Goal: Task Accomplishment & Management: Use online tool/utility

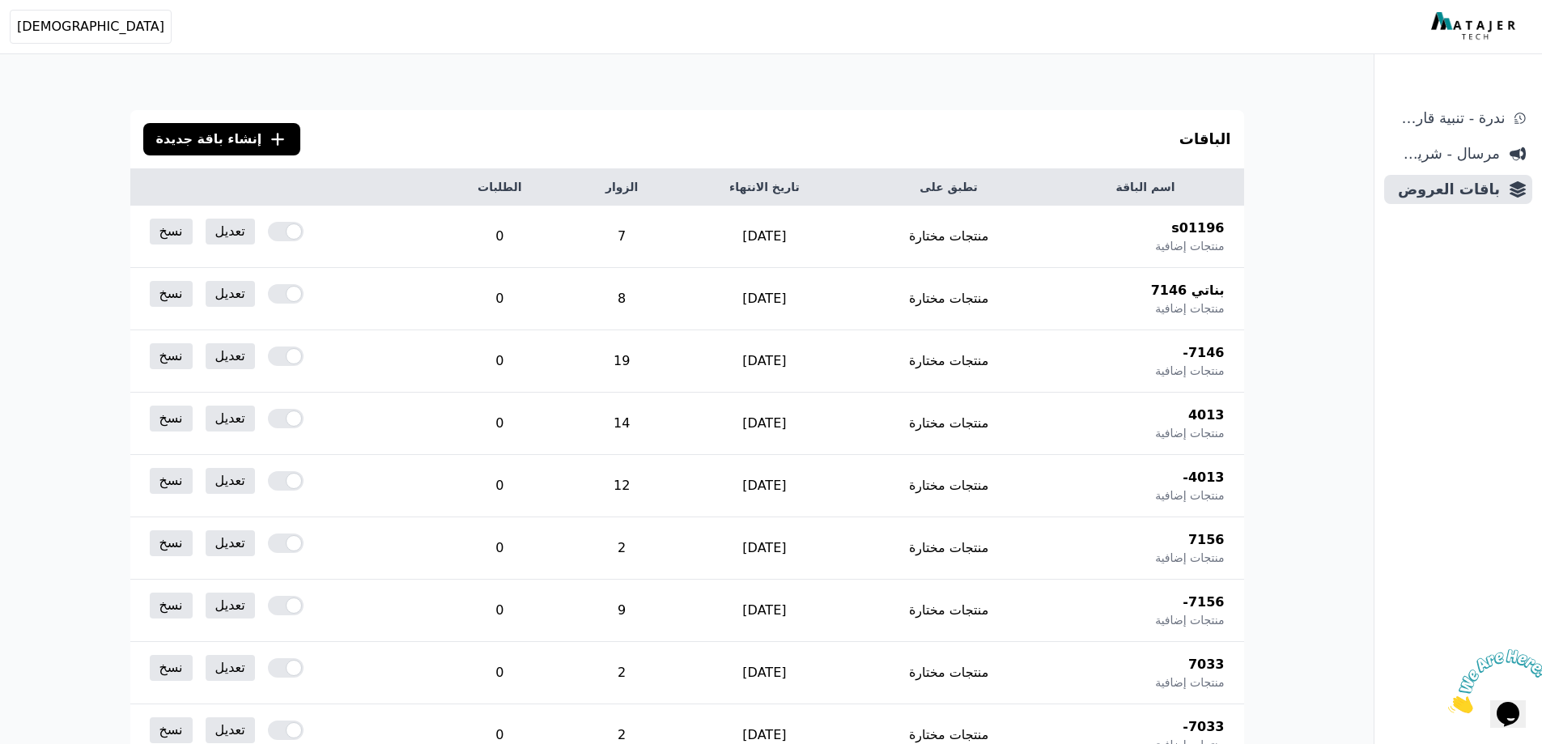
drag, startPoint x: 192, startPoint y: 150, endPoint x: 200, endPoint y: 148, distance: 8.3
click at [193, 150] on button ".cls-1{fill:none;stroke:#fff;stroke-linecap:round;stroke-linejoin:round;stroke-…" at bounding box center [222, 139] width 158 height 32
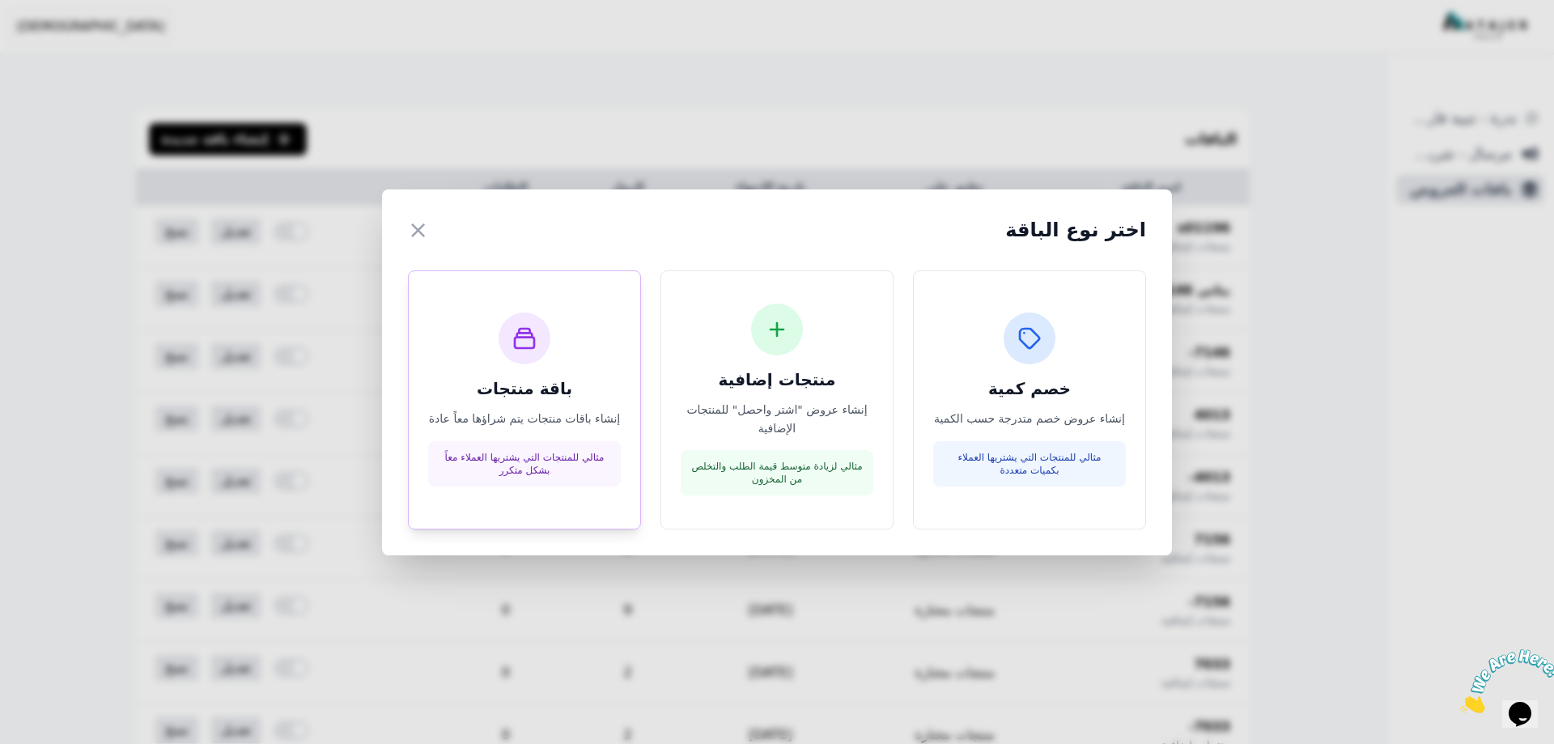
click at [588, 395] on h3 "باقة منتجات" at bounding box center [524, 388] width 193 height 23
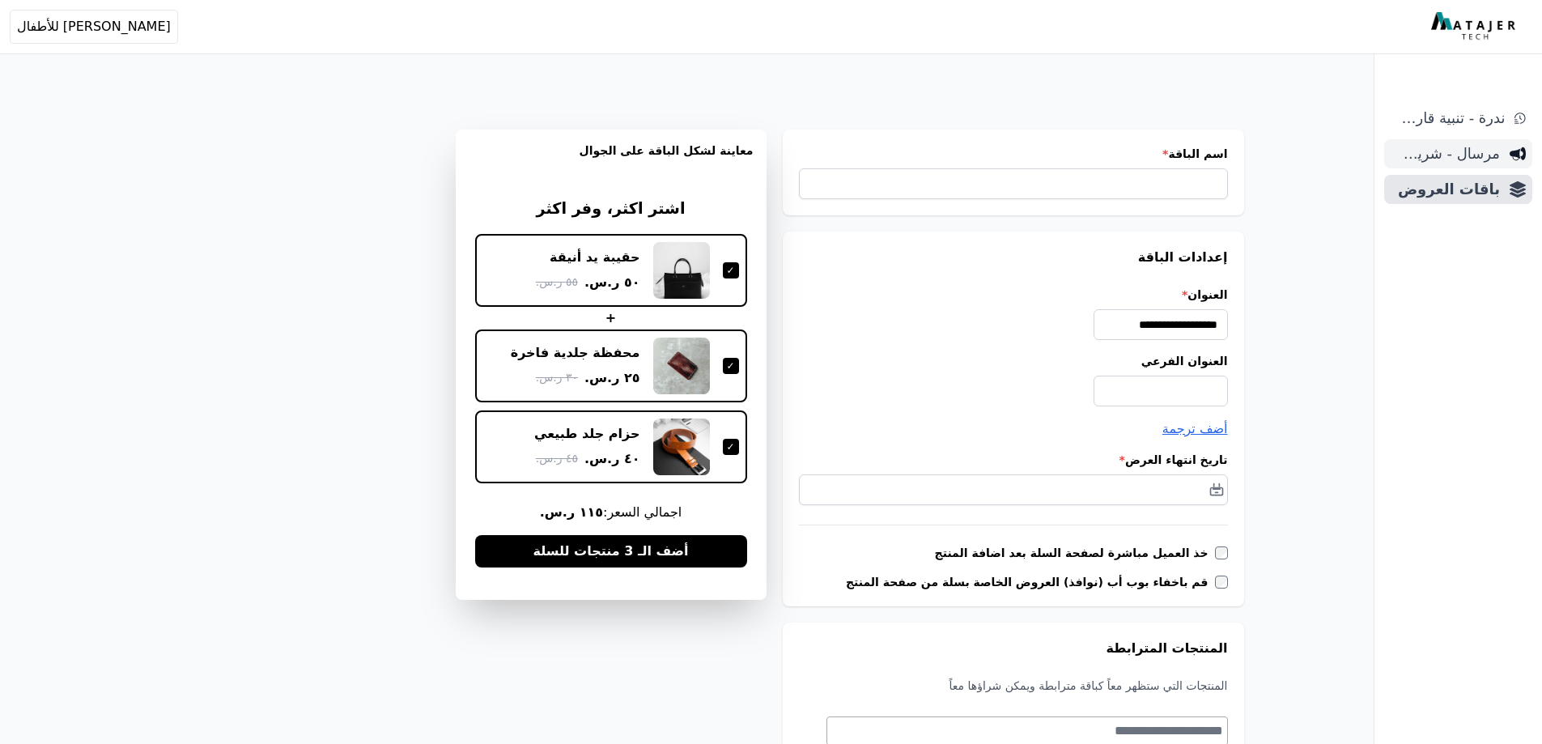
click at [1493, 149] on span "مرسال - شريط دعاية" at bounding box center [1445, 153] width 109 height 23
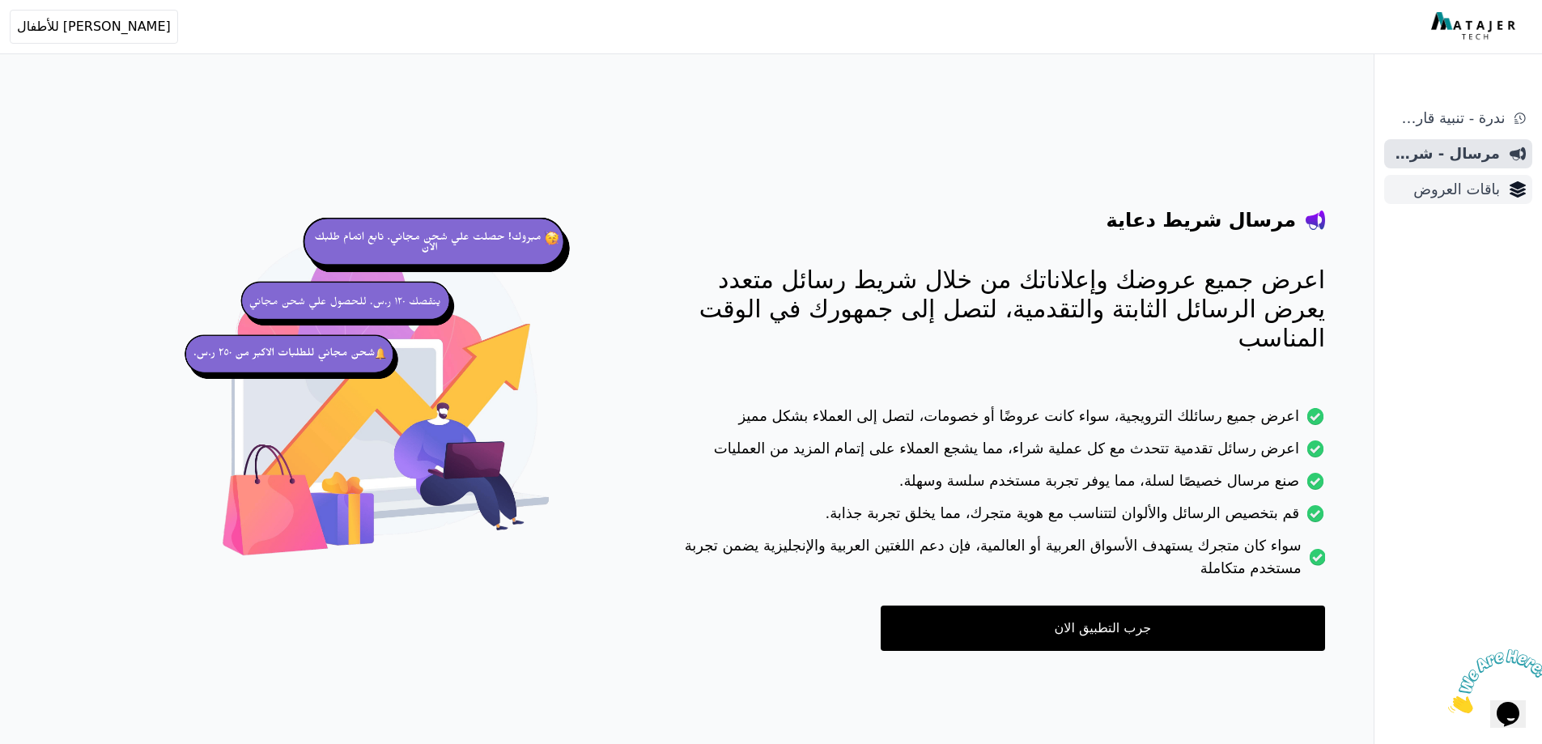
click at [1436, 183] on span "باقات العروض" at bounding box center [1445, 189] width 109 height 23
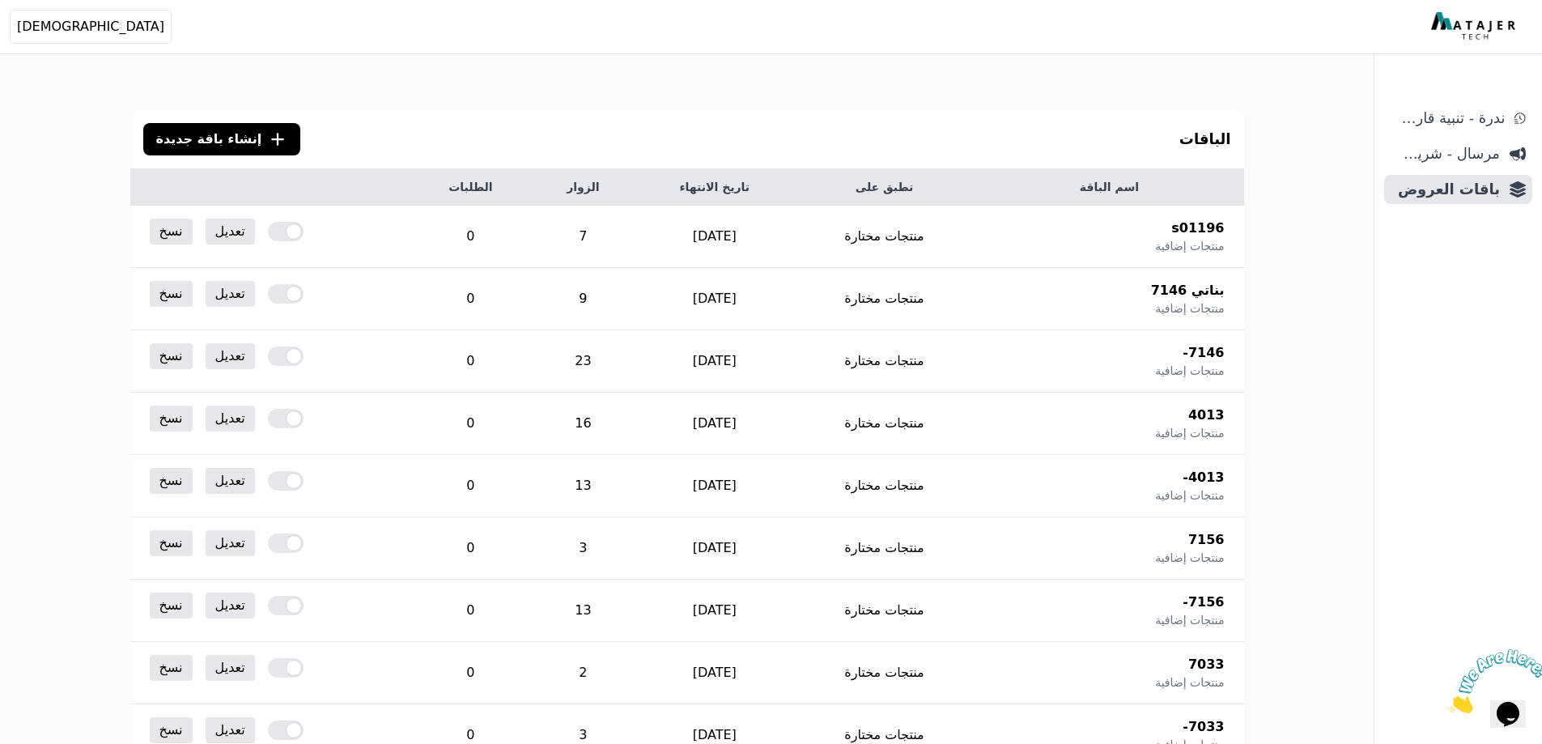
click at [215, 130] on span "إنشاء باقة جديدة" at bounding box center [209, 139] width 106 height 19
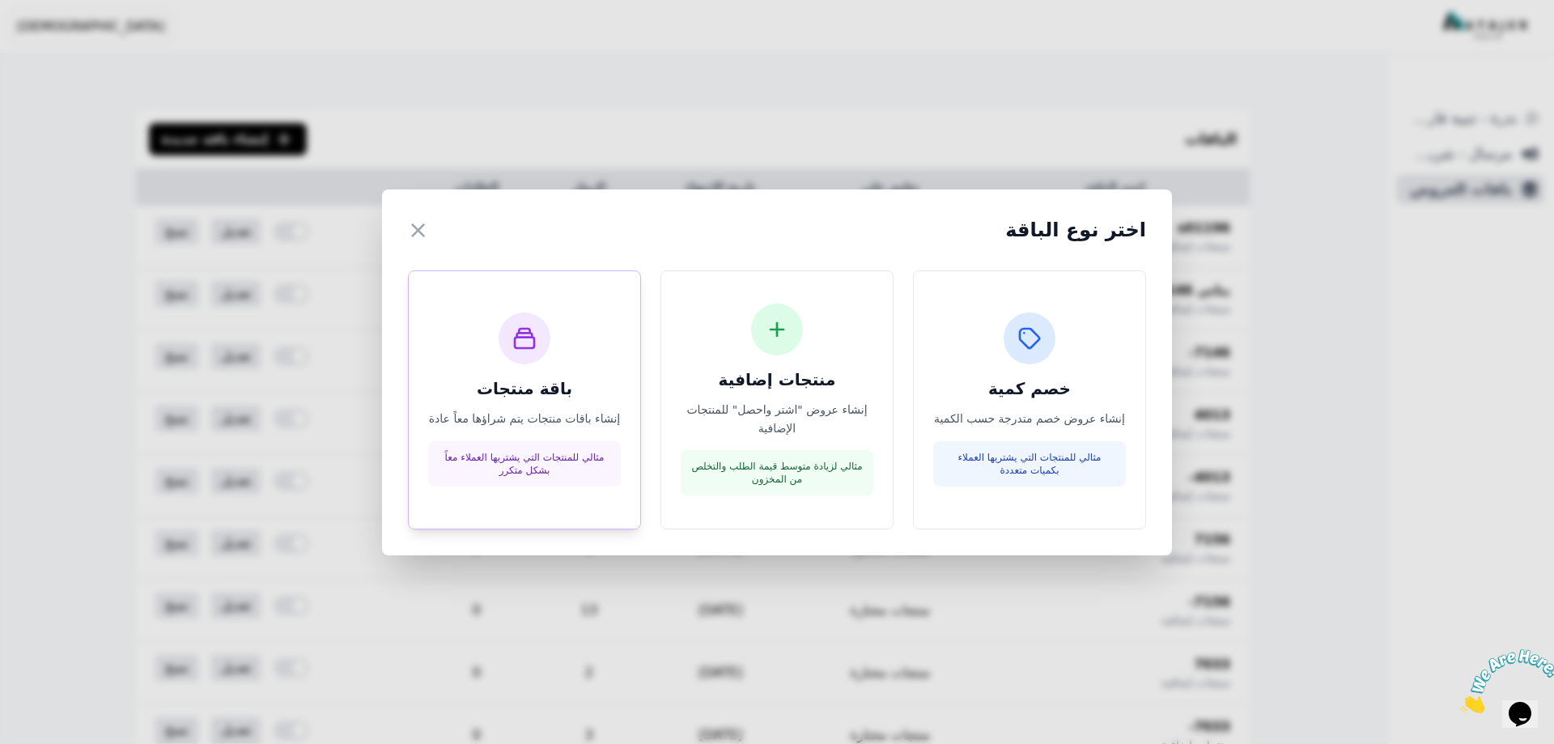
click at [492, 393] on h3 "باقة منتجات" at bounding box center [524, 388] width 193 height 23
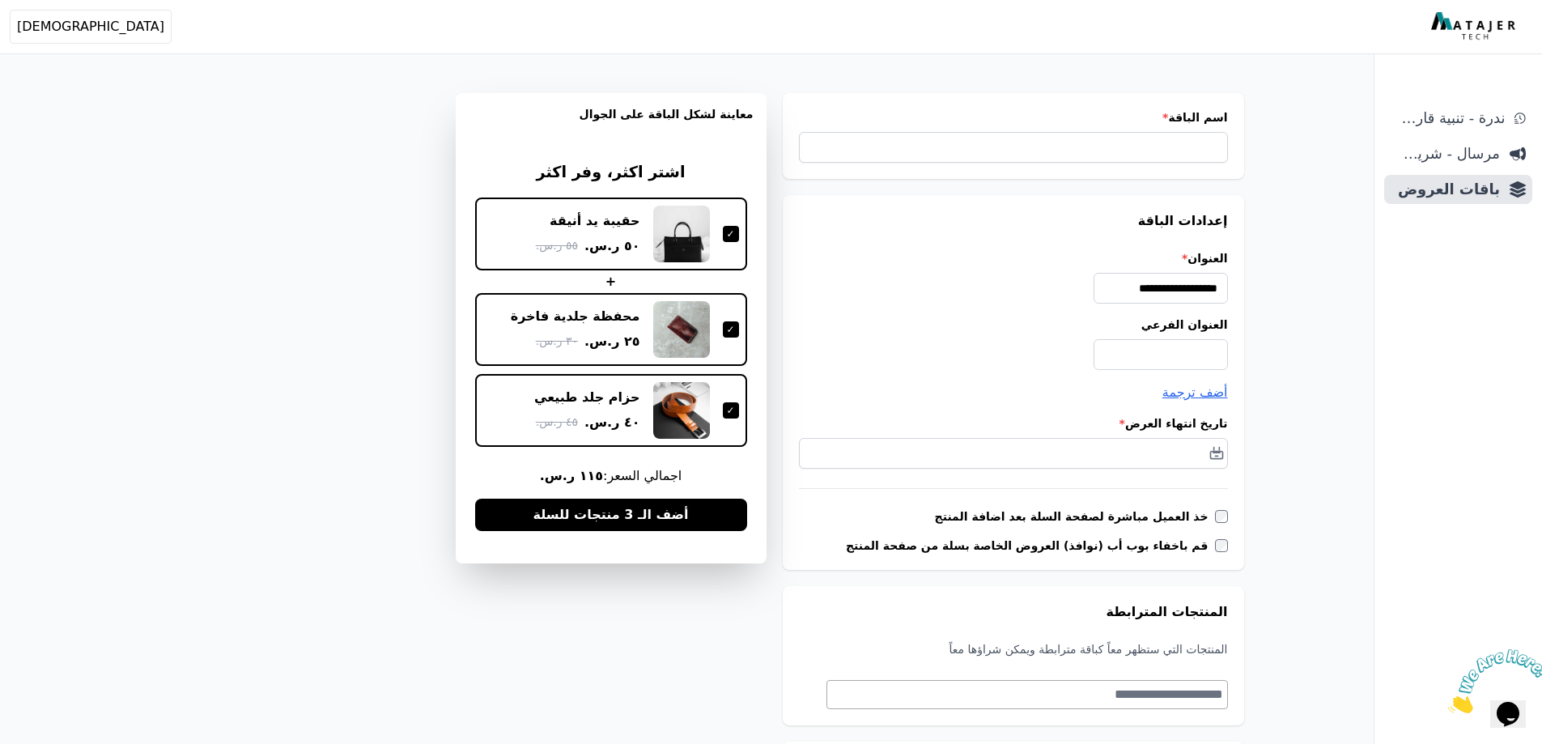
scroll to position [81, 0]
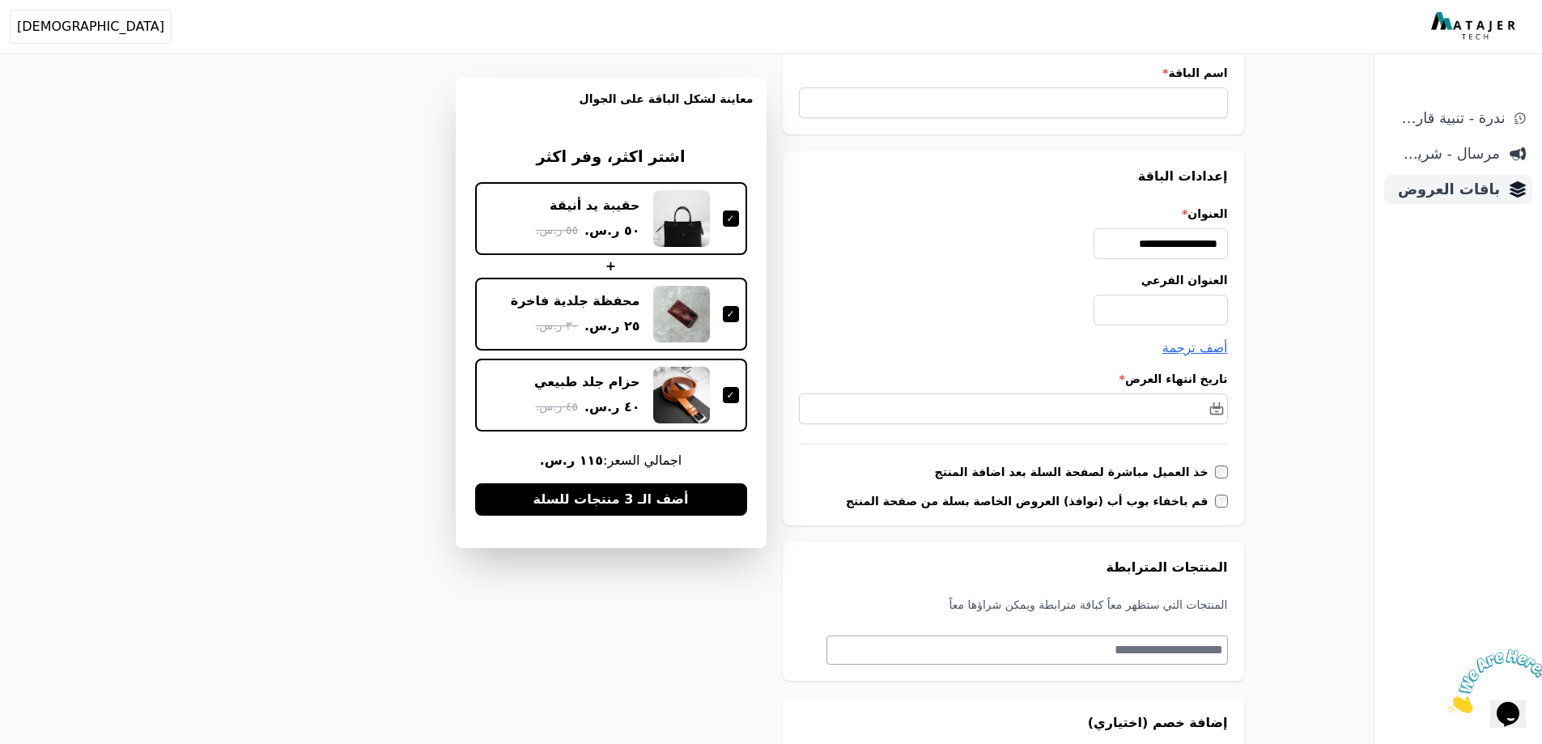
click at [1485, 191] on span "باقات العروض" at bounding box center [1445, 189] width 109 height 23
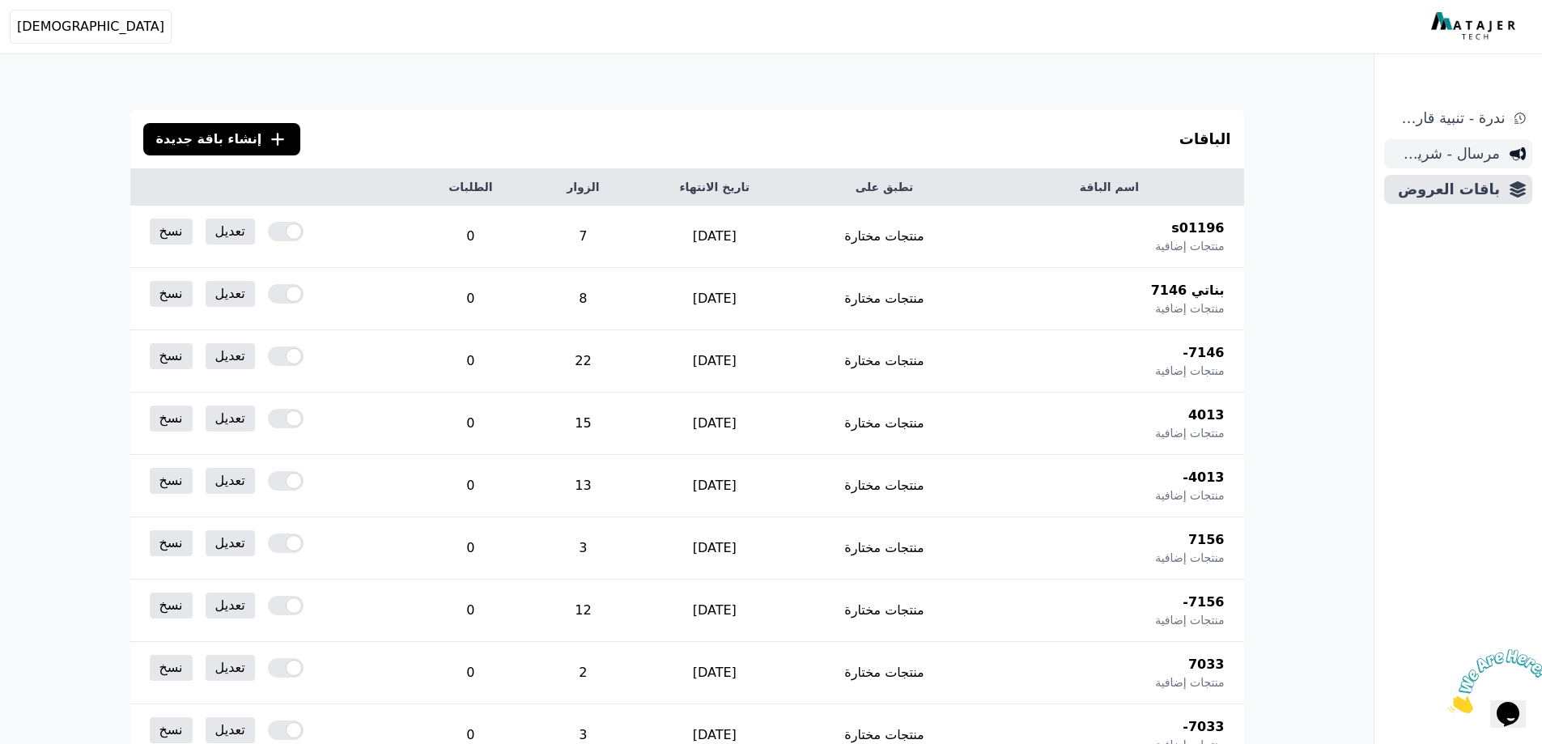
click at [1444, 151] on span "مرسال - شريط دعاية" at bounding box center [1445, 153] width 109 height 23
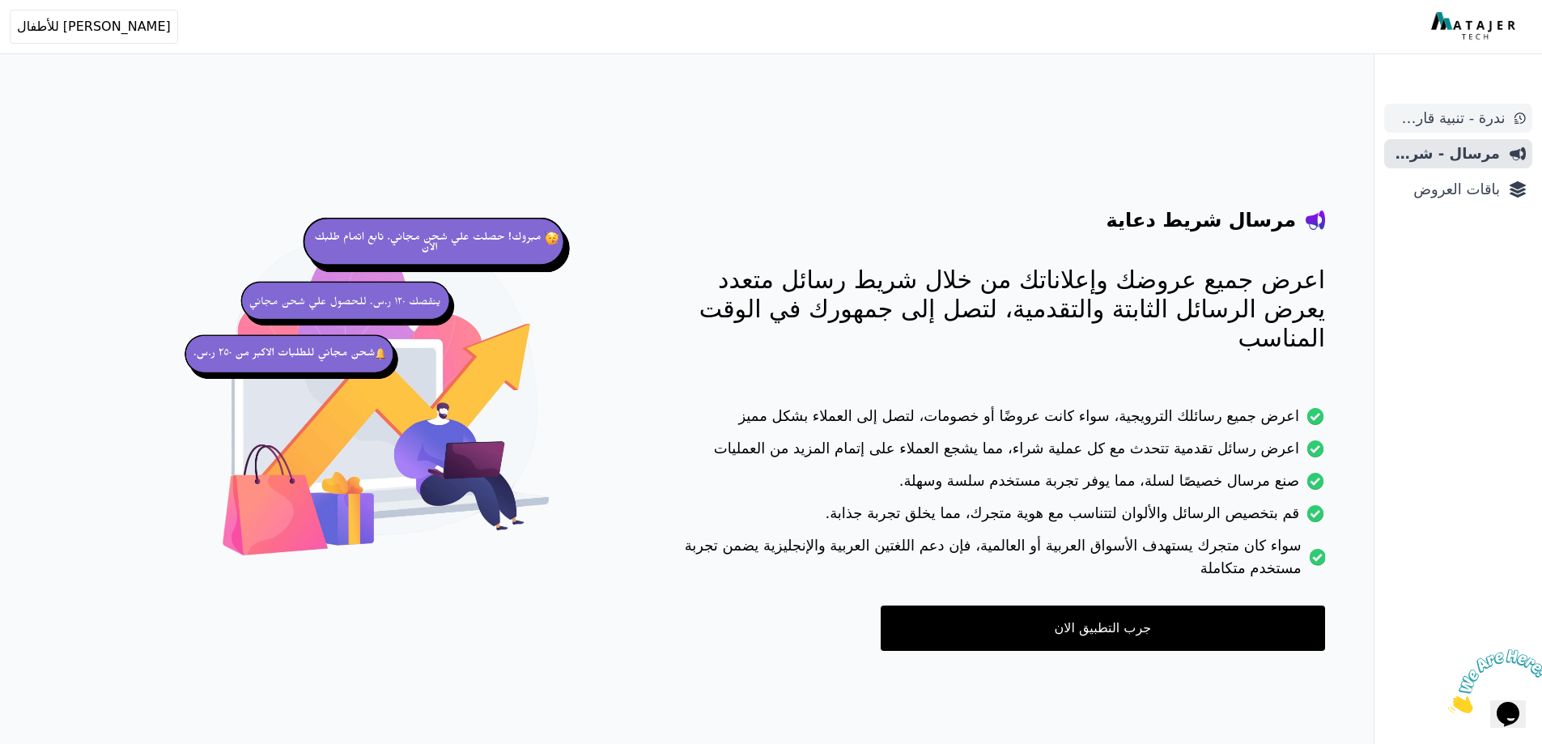
click at [1457, 116] on span "ندرة - تنبية قارب علي النفاذ" at bounding box center [1448, 118] width 114 height 23
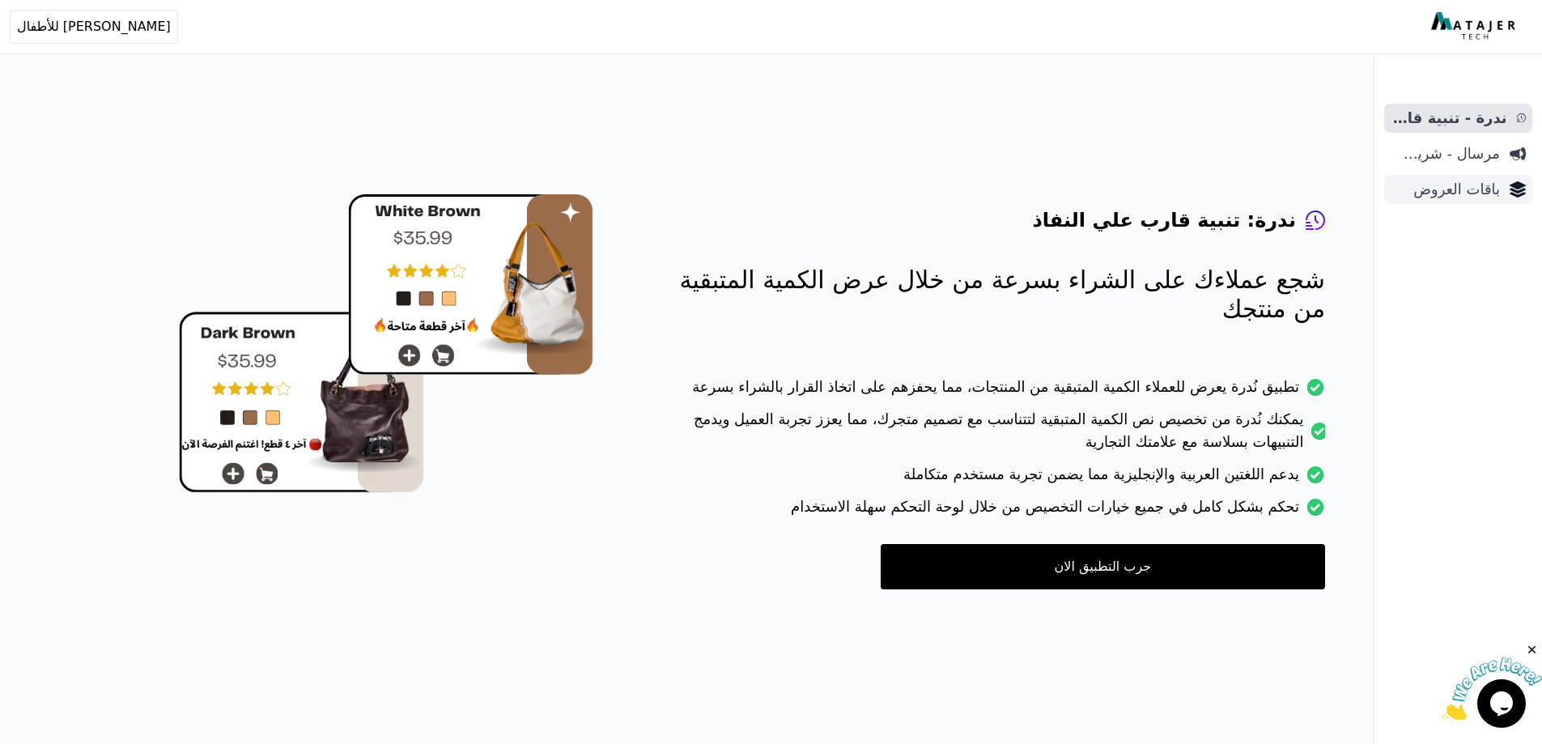
click at [1436, 180] on span "باقات العروض" at bounding box center [1445, 189] width 109 height 23
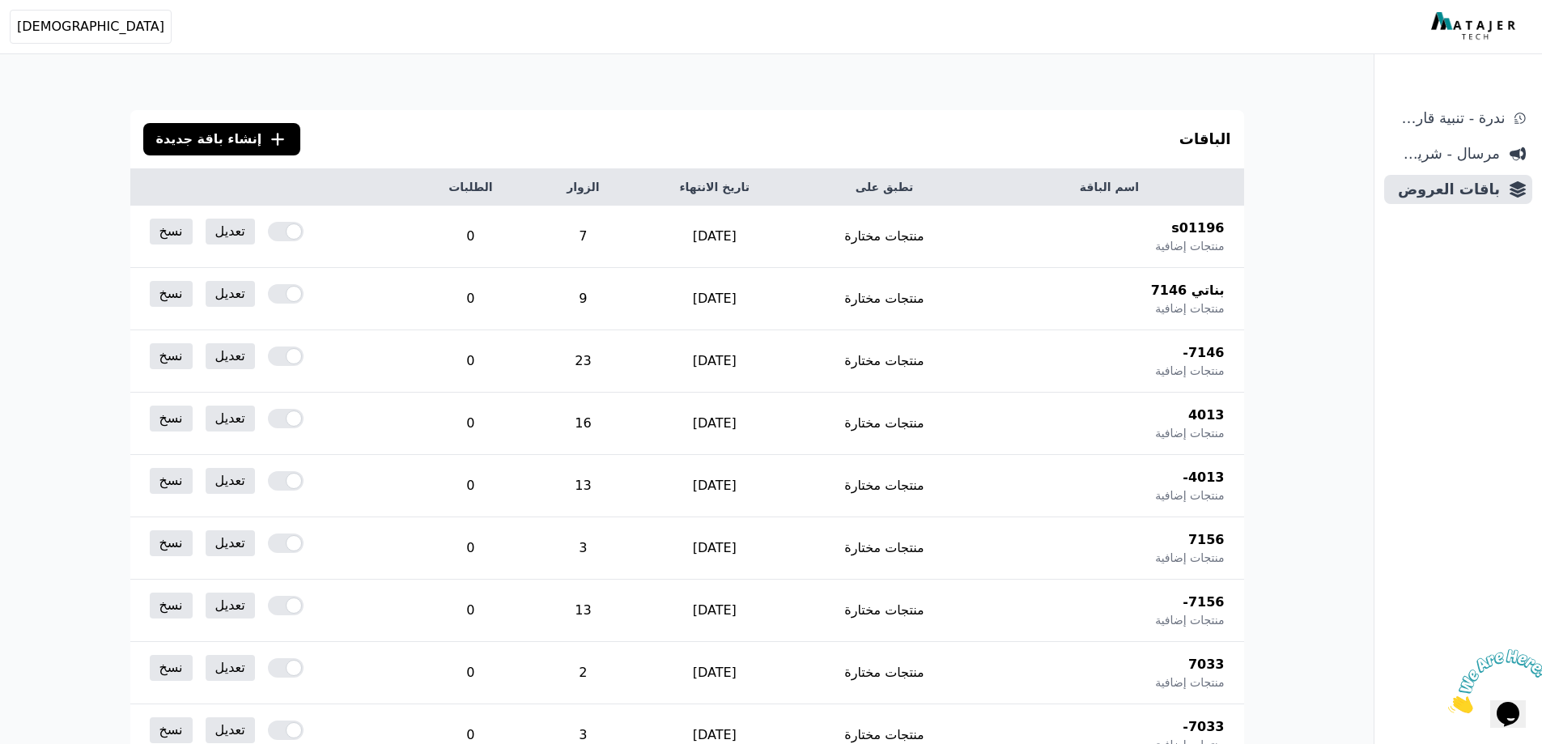
click at [206, 135] on span "إنشاء باقة جديدة" at bounding box center [209, 139] width 106 height 19
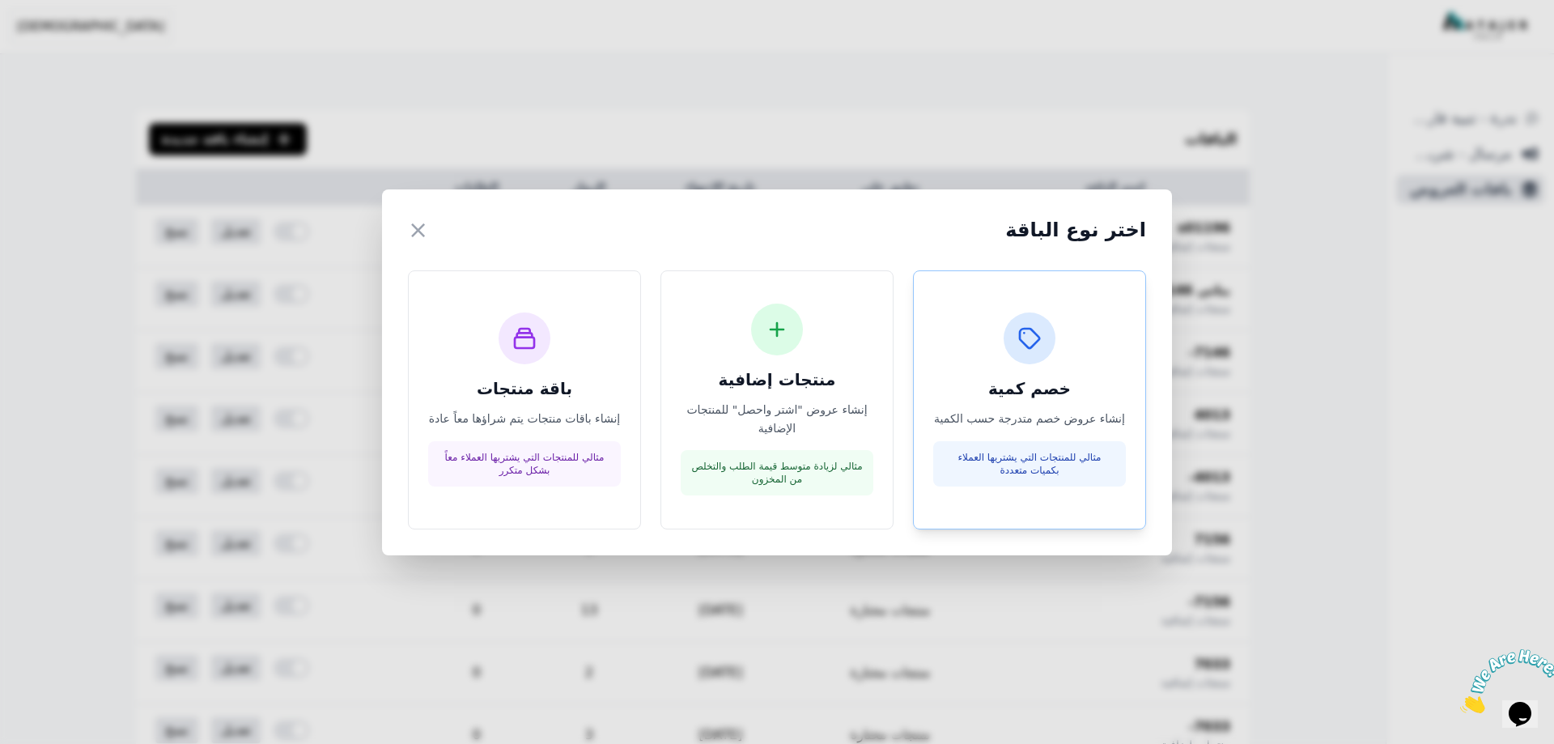
click at [944, 372] on div "خصم كمية إنشاء عروض خصم متدرجة حسب الكمية مثالي للمنتجات التي يشتريها العملاء ب…" at bounding box center [1029, 399] width 193 height 174
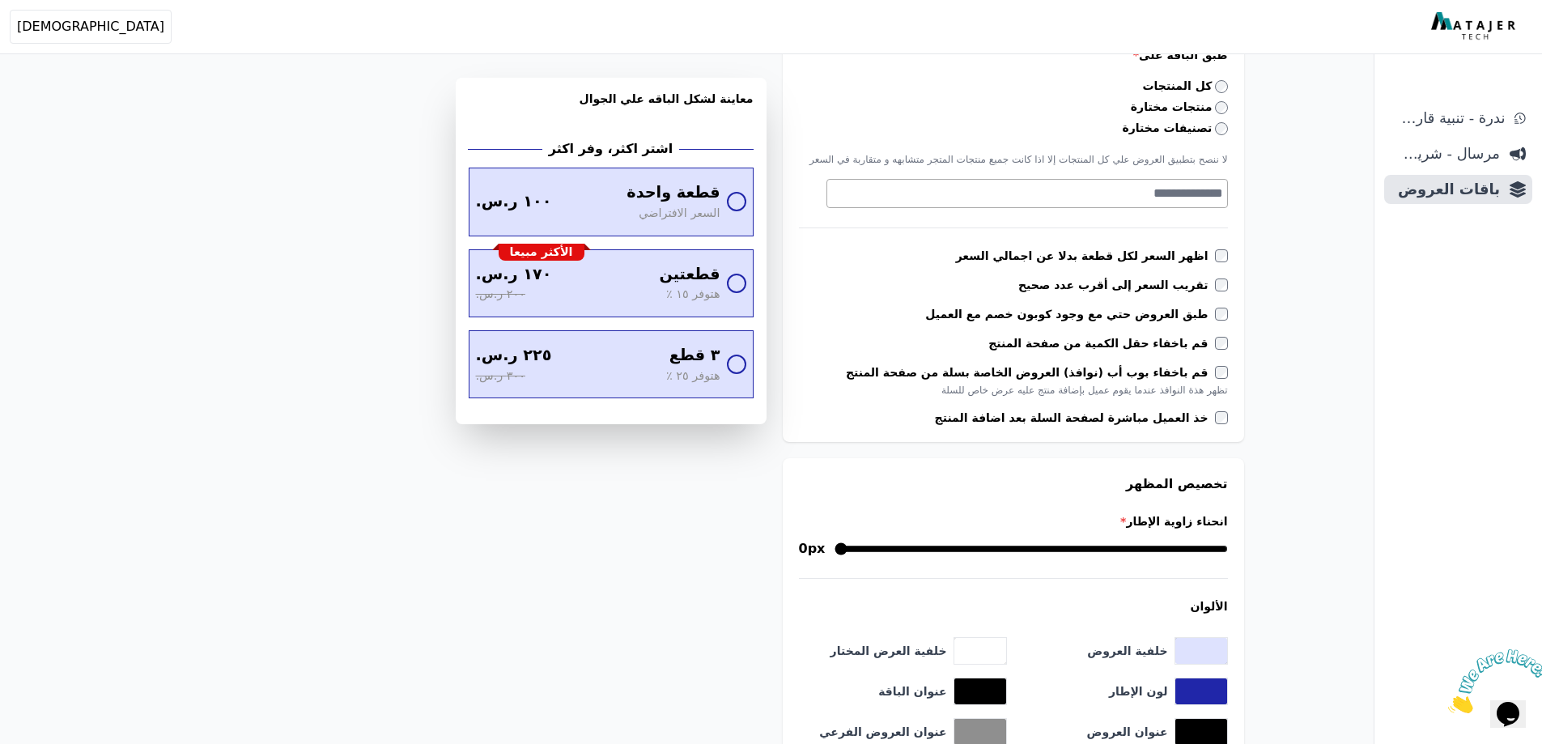
scroll to position [651, 0]
